Goal: Transaction & Acquisition: Subscribe to service/newsletter

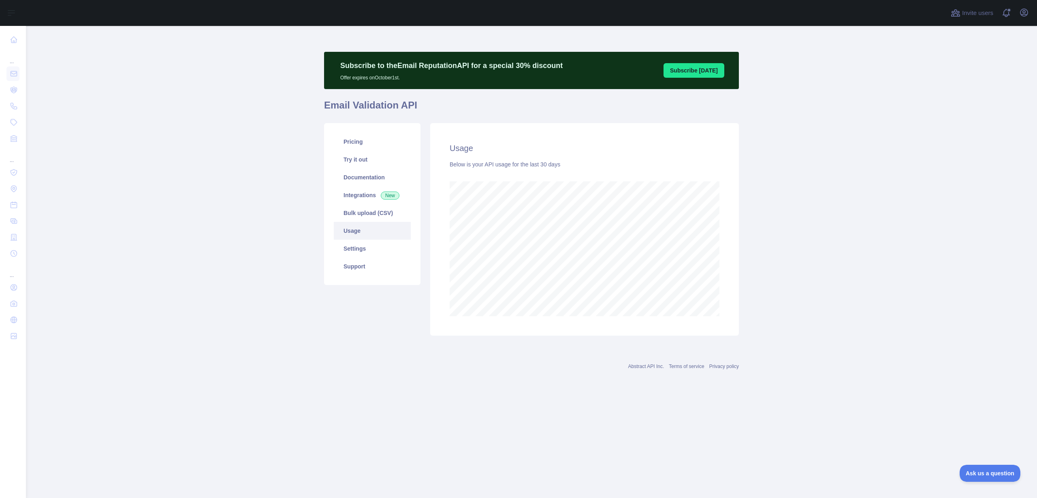
scroll to position [472, 1011]
drag, startPoint x: 774, startPoint y: 256, endPoint x: 752, endPoint y: 254, distance: 22.3
click at [777, 254] on main "Subscribe to the Email Reputation API for a special 30 % discount Offer expires…" at bounding box center [531, 262] width 1011 height 472
drag, startPoint x: 864, startPoint y: 235, endPoint x: 879, endPoint y: 232, distance: 15.2
click at [864, 235] on main "Subscribe to the Email Reputation API for a special 30 % discount Offer expires…" at bounding box center [531, 262] width 1011 height 472
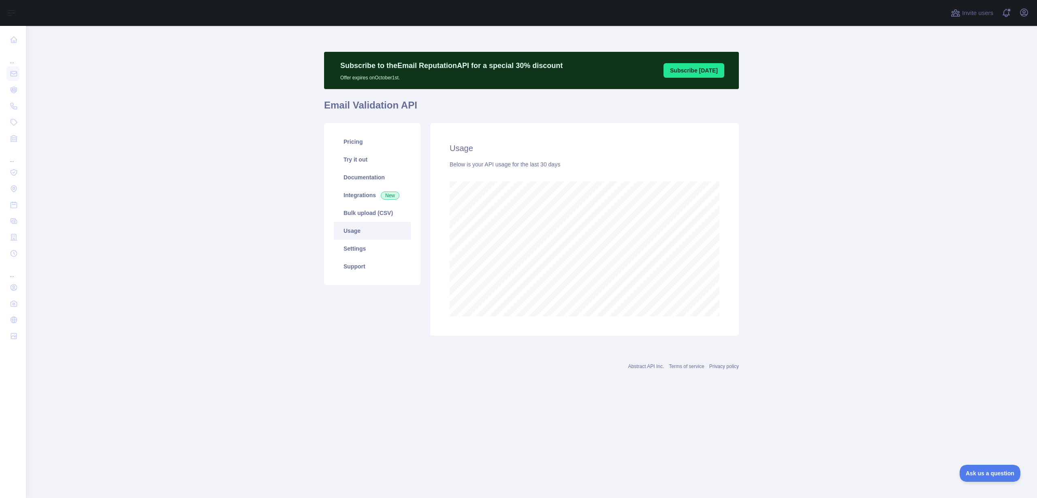
drag, startPoint x: 879, startPoint y: 232, endPoint x: 744, endPoint y: 198, distance: 139.2
click at [875, 231] on main "Subscribe to the Email Reputation API for a special 30 % discount Offer expires…" at bounding box center [531, 262] width 1011 height 472
click at [249, 125] on main "Subscribe to the Email Reputation API for a special 30 % discount Offer expires…" at bounding box center [531, 262] width 1011 height 472
click at [237, 107] on main "Subscribe to the Email Reputation API for a special 30 % discount Offer expires…" at bounding box center [531, 262] width 1011 height 472
